Goal: Task Accomplishment & Management: Use online tool/utility

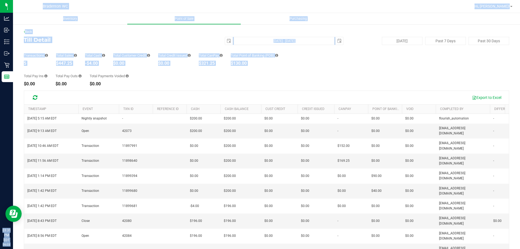
scroll to position [40, 0]
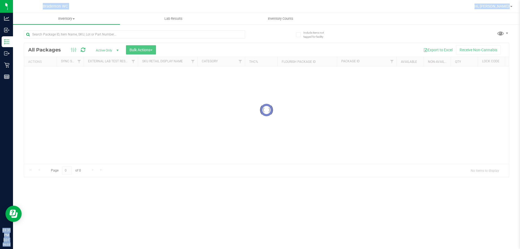
click at [175, 96] on div at bounding box center [266, 110] width 485 height 134
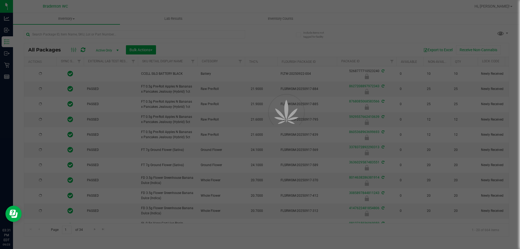
click at [262, 34] on div at bounding box center [260, 124] width 520 height 249
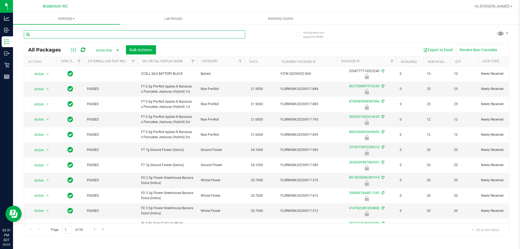
click at [238, 32] on input "text" at bounding box center [134, 34] width 221 height 8
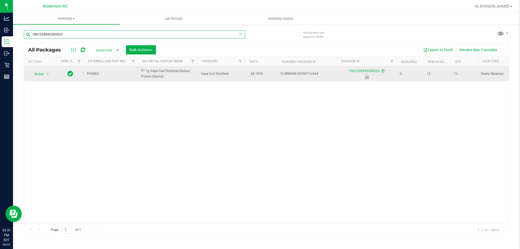
type input "1861328945285523"
click at [42, 77] on span "Action" at bounding box center [37, 74] width 15 height 8
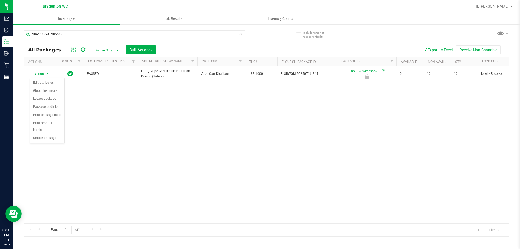
click at [47, 136] on div "Action Edit attributes Global inventory Locate package Package audit log Print …" at bounding box center [47, 111] width 35 height 66
click at [47, 134] on li "Unlock package" at bounding box center [47, 138] width 35 height 8
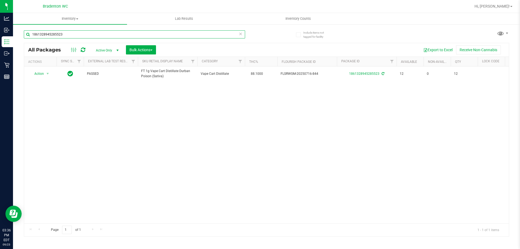
click at [95, 31] on input "1861328945285523" at bounding box center [134, 34] width 221 height 8
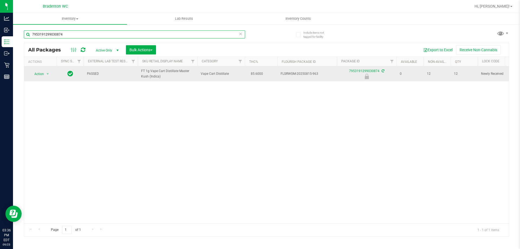
type input "7953191299030874"
click at [45, 74] on span "select" at bounding box center [47, 74] width 7 height 8
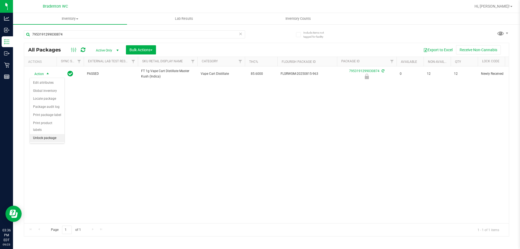
click at [56, 134] on li "Unlock package" at bounding box center [47, 138] width 35 height 8
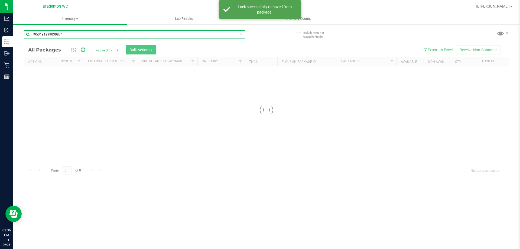
click at [89, 34] on input "7953191299030874" at bounding box center [134, 34] width 221 height 8
click at [89, 34] on div "Inventory All packages All inventory Waste log Create inventory Lab Results Inv…" at bounding box center [266, 131] width 507 height 236
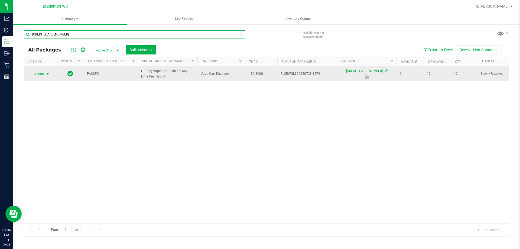
type input "[CREDIT_CARD_NUMBER]"
click at [46, 76] on span "select" at bounding box center [47, 74] width 7 height 8
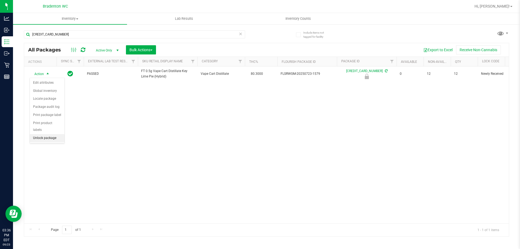
click at [50, 134] on li "Unlock package" at bounding box center [47, 138] width 35 height 8
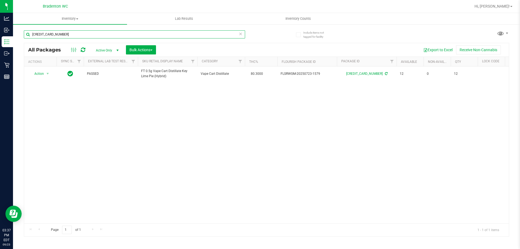
click at [124, 33] on input "[CREDIT_CARD_NUMBER]" at bounding box center [134, 34] width 221 height 8
drag, startPoint x: 124, startPoint y: 33, endPoint x: 124, endPoint y: 37, distance: 3.8
click at [124, 37] on input "[CREDIT_CARD_NUMBER]" at bounding box center [134, 34] width 221 height 8
click at [88, 115] on div "Action Action Edit attributes Global inventory Locate package Package audit log…" at bounding box center [266, 144] width 485 height 157
click at [186, 32] on input "2465983163661580" at bounding box center [134, 34] width 221 height 8
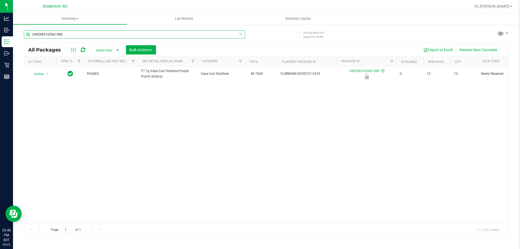
click at [186, 32] on input "2465983163661580" at bounding box center [134, 34] width 221 height 8
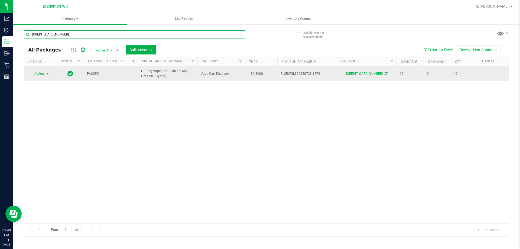
type input "[CREDIT_CARD_NUMBER]"
click at [46, 71] on span "select" at bounding box center [47, 73] width 4 height 4
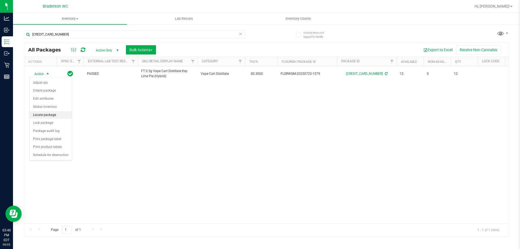
click at [53, 118] on li "Locate package" at bounding box center [51, 115] width 42 height 8
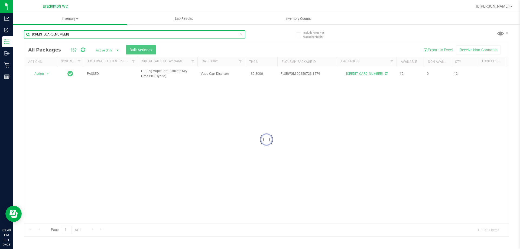
click at [89, 35] on input "[CREDIT_CARD_NUMBER]" at bounding box center [134, 34] width 221 height 8
click at [98, 123] on div at bounding box center [266, 139] width 485 height 193
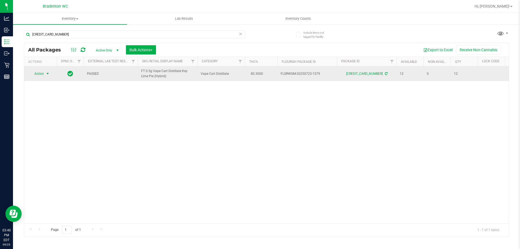
click at [47, 74] on span "select" at bounding box center [47, 73] width 4 height 4
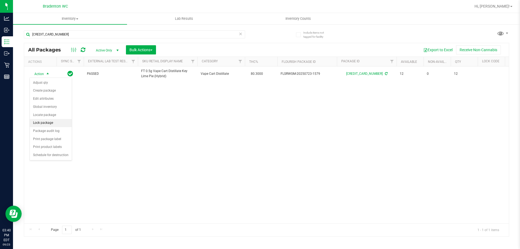
click at [46, 120] on li "Lock package" at bounding box center [51, 123] width 42 height 8
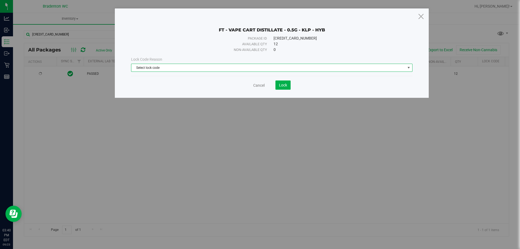
click at [240, 69] on span "Select lock code" at bounding box center [268, 68] width 274 height 8
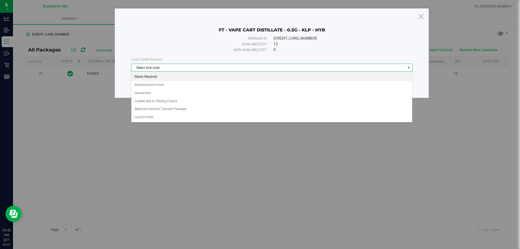
click at [188, 76] on li "Newly Received" at bounding box center [271, 77] width 281 height 8
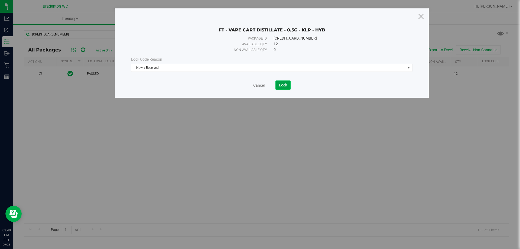
click at [286, 86] on span "Lock" at bounding box center [283, 85] width 8 height 4
